Goal: Transaction & Acquisition: Purchase product/service

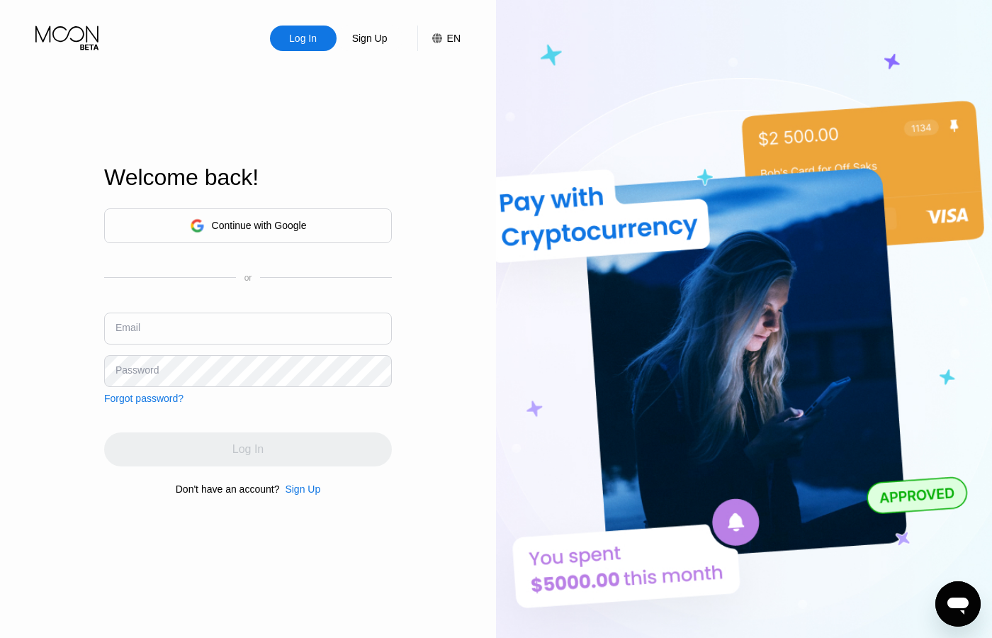
drag, startPoint x: 346, startPoint y: 334, endPoint x: 333, endPoint y: 343, distance: 15.3
click at [345, 334] on input "text" at bounding box center [248, 328] width 288 height 32
click at [139, 334] on input "[DOMAIN_NAME]" at bounding box center [248, 328] width 288 height 32
paste input "@"
type input "[EMAIL_ADDRESS][DOMAIN_NAME]"
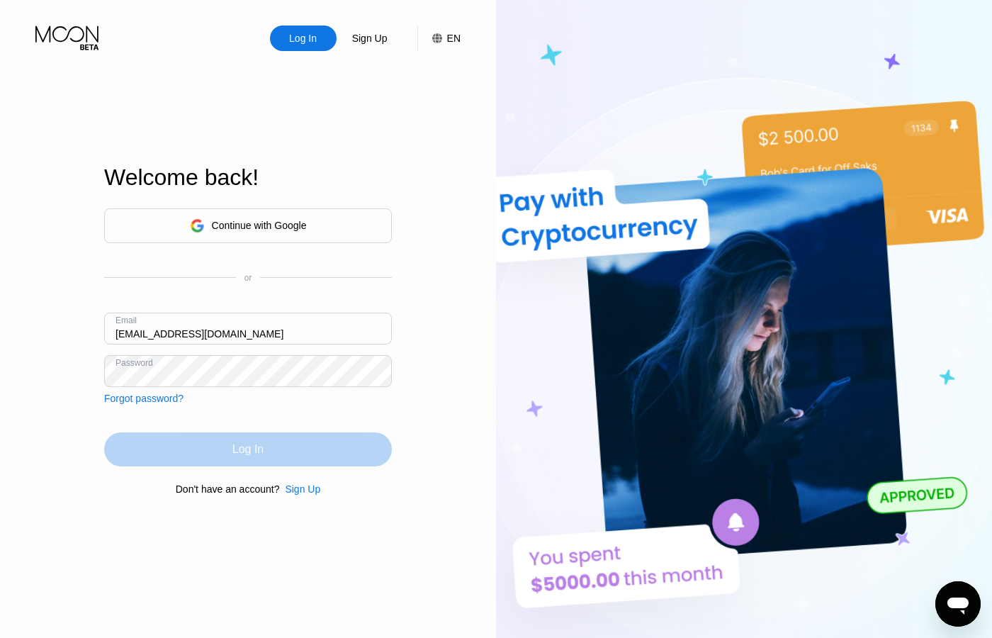
click at [235, 455] on div "Log In" at bounding box center [247, 449] width 31 height 14
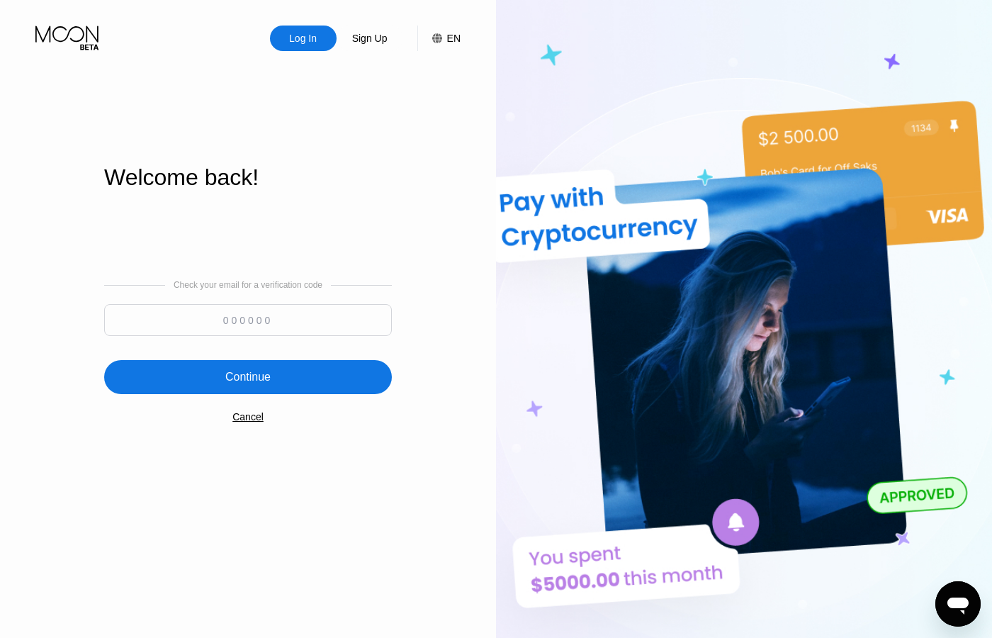
click at [298, 322] on input at bounding box center [248, 320] width 288 height 32
type input "193905"
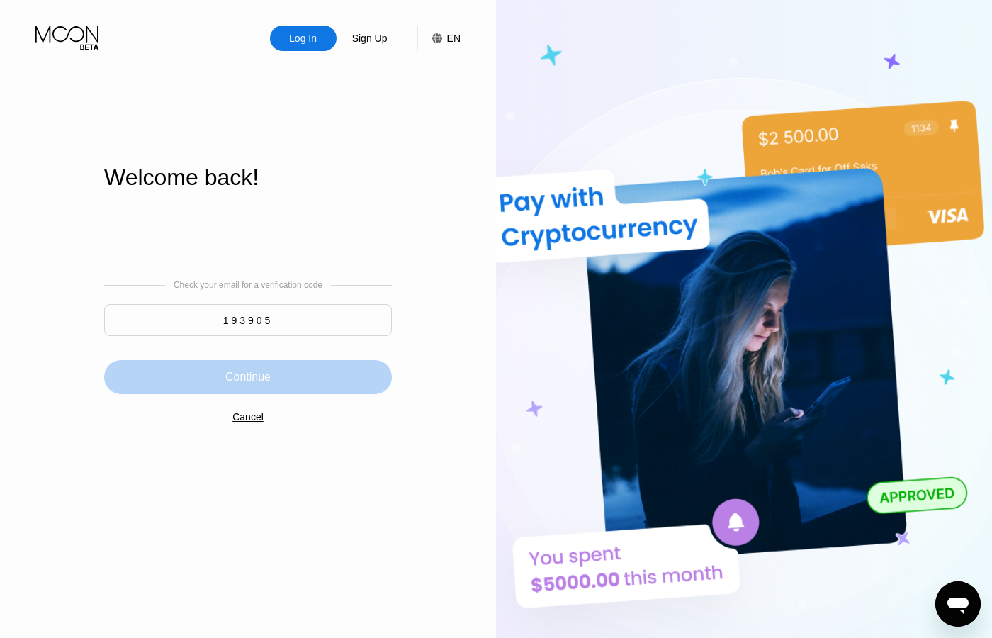
click at [259, 383] on div "Continue" at bounding box center [247, 377] width 45 height 14
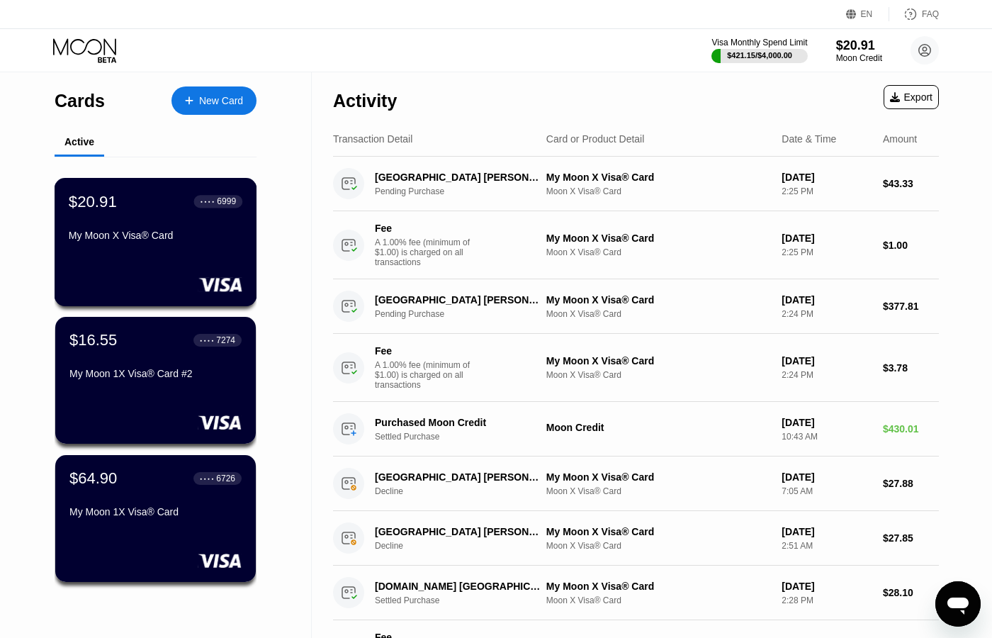
click at [135, 237] on div "My Moon X Visa® Card" at bounding box center [156, 235] width 174 height 11
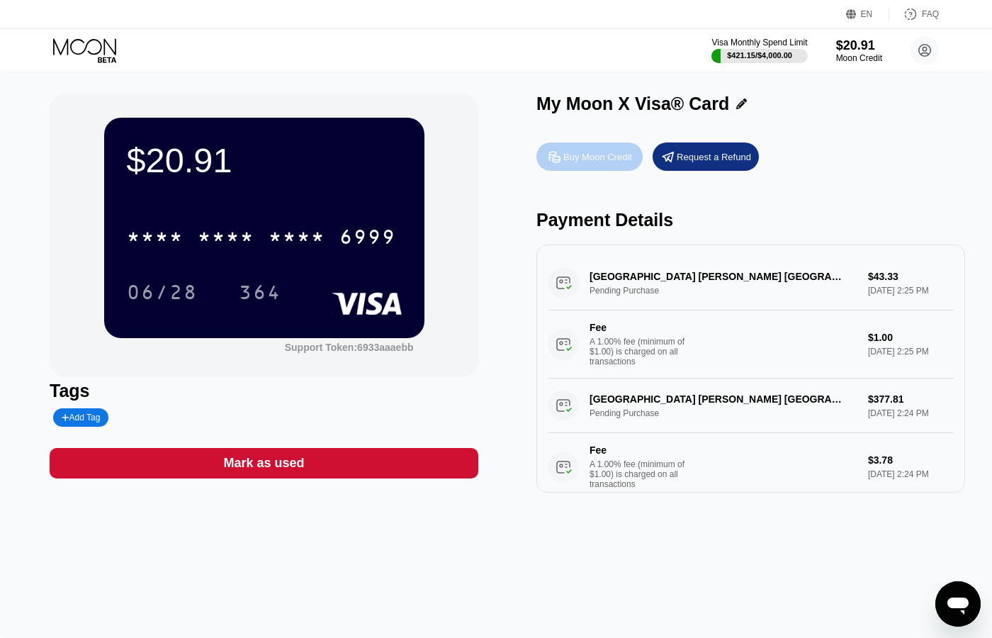
click at [587, 153] on div "Buy Moon Credit" at bounding box center [597, 157] width 69 height 12
type input "0"
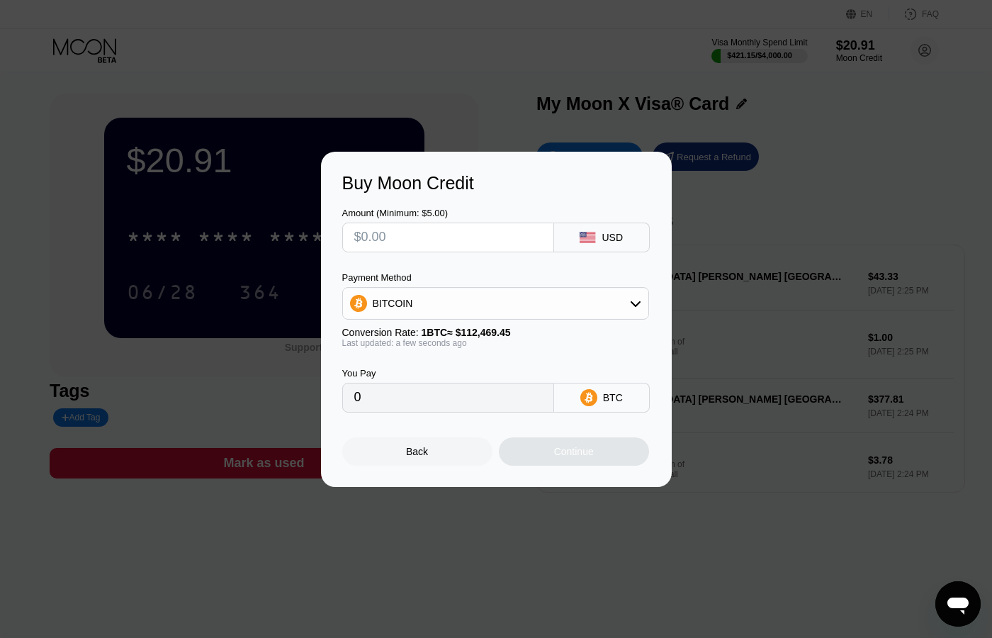
click at [497, 231] on input "text" at bounding box center [448, 237] width 188 height 28
type input "$2"
type input "0.00001779"
type input "$25"
type input "0.00022229"
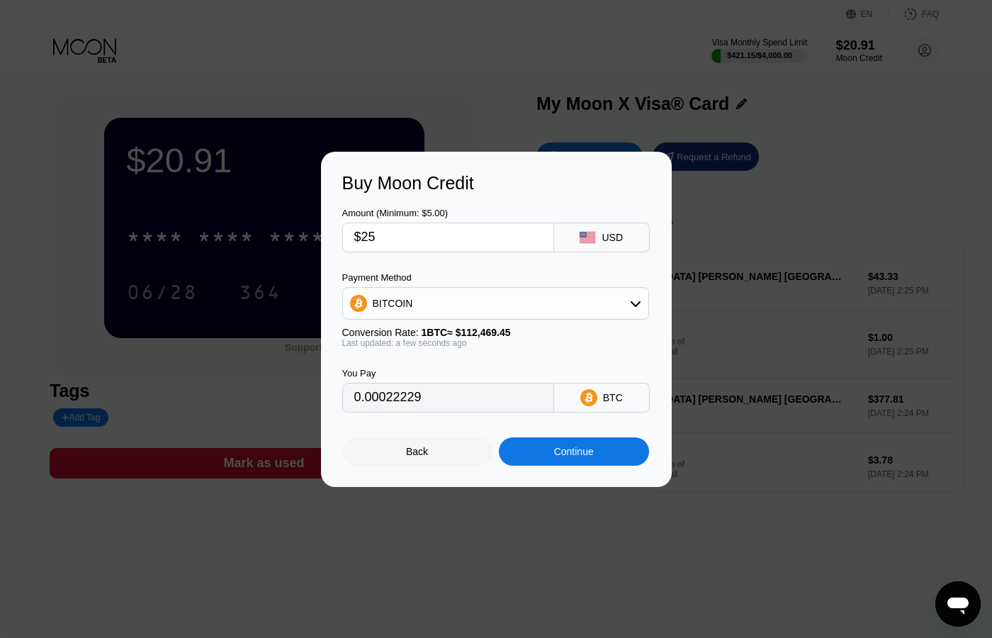
type input "$250"
type input "0.00222283"
type input "$250"
click at [582, 296] on div "BITCOIN" at bounding box center [495, 303] width 305 height 28
click at [452, 362] on div "USDT on TRON" at bounding box center [495, 373] width 298 height 28
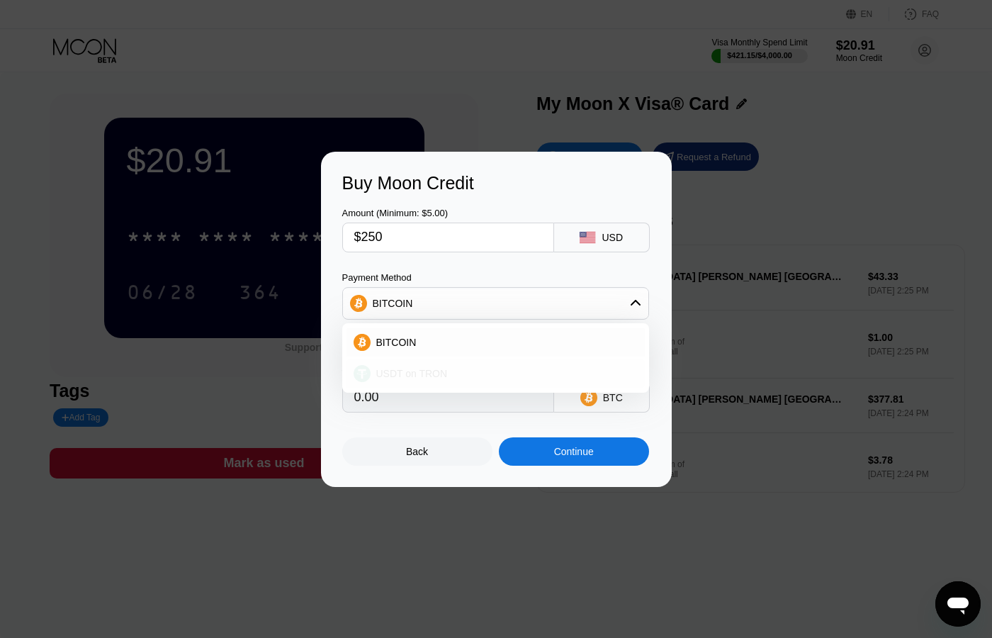
type input "252.53"
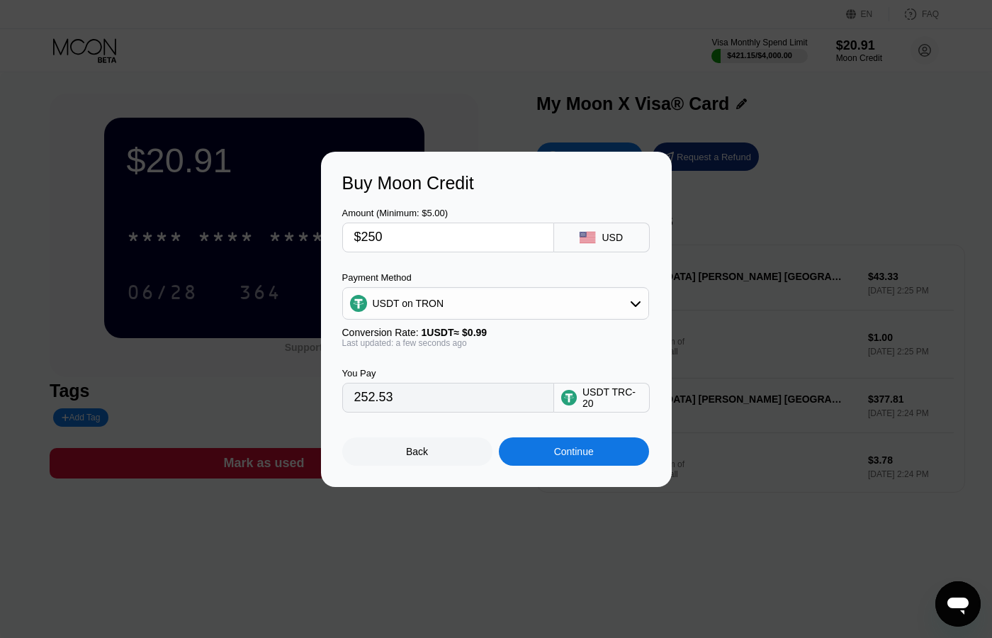
click at [429, 239] on input "$250" at bounding box center [448, 237] width 188 height 28
type input "$2"
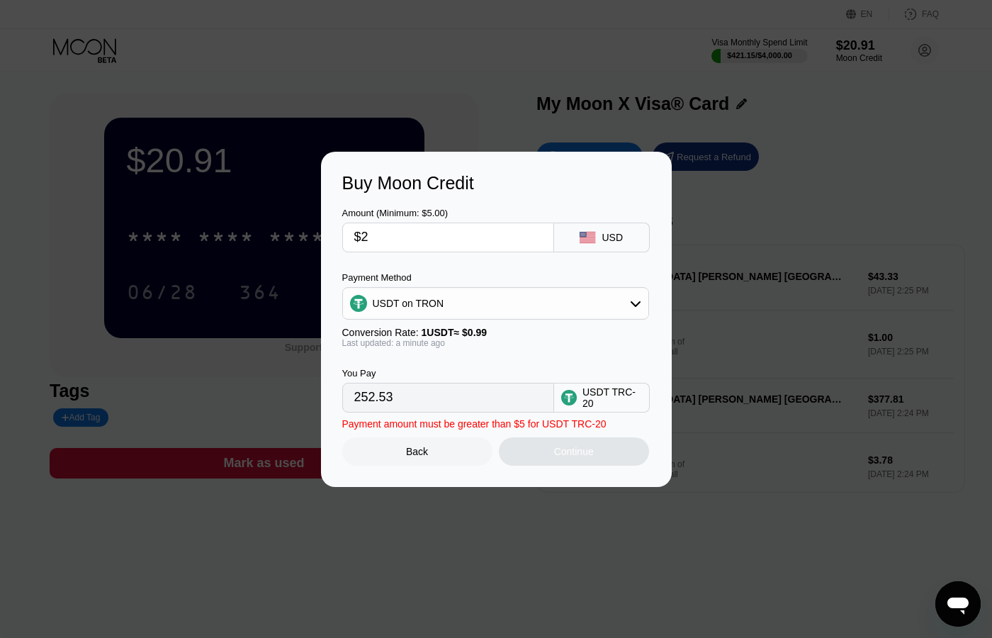
type input "2.02"
type input "$240"
type input "242.42"
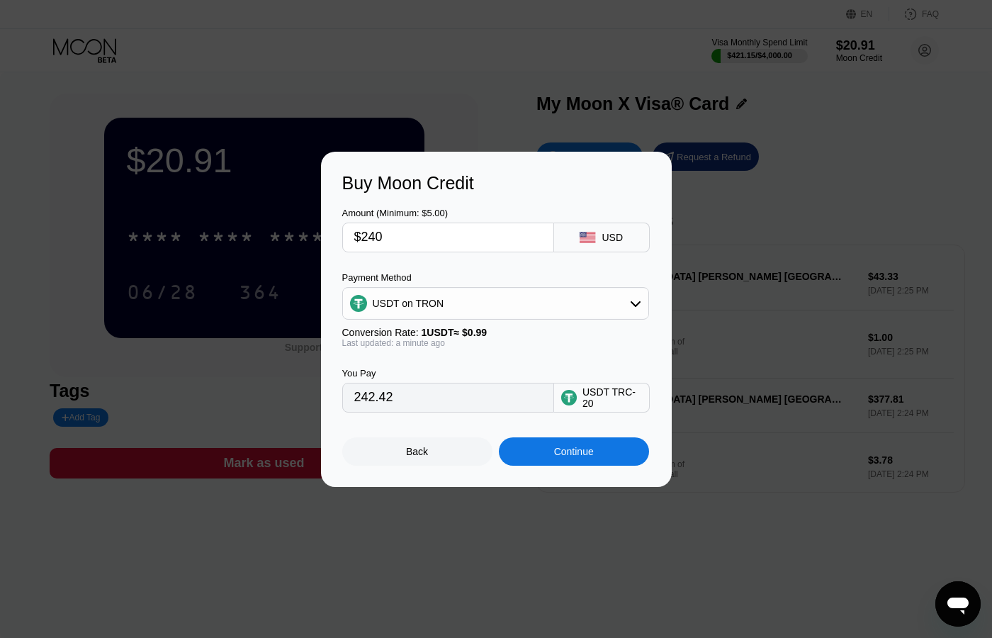
type input "$240"
click at [574, 455] on div "Continue" at bounding box center [574, 451] width 40 height 11
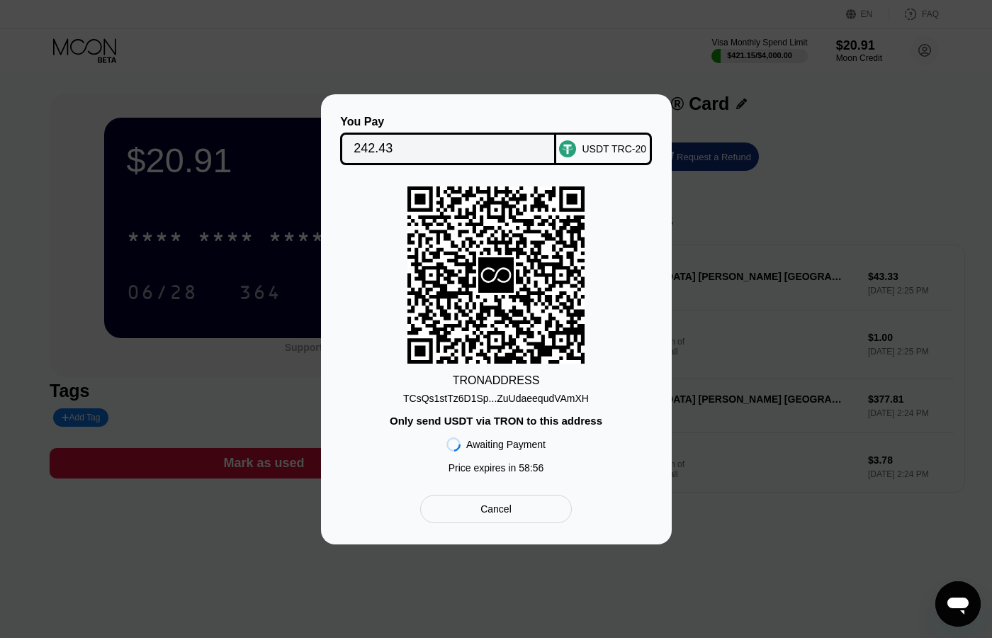
click at [352, 142] on div "242.43" at bounding box center [448, 148] width 216 height 33
click at [523, 401] on div "TCsQs1stTz6D1Sp...ZuUdaeequdVAmXH" at bounding box center [496, 398] width 186 height 11
